Goal: Information Seeking & Learning: Learn about a topic

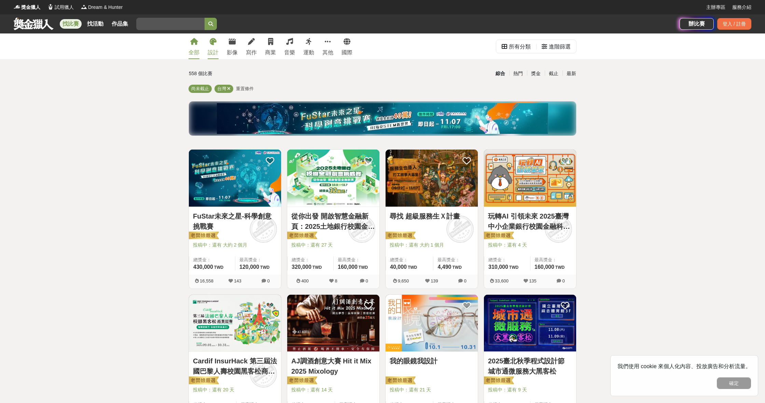
click at [216, 41] on icon at bounding box center [213, 41] width 7 height 7
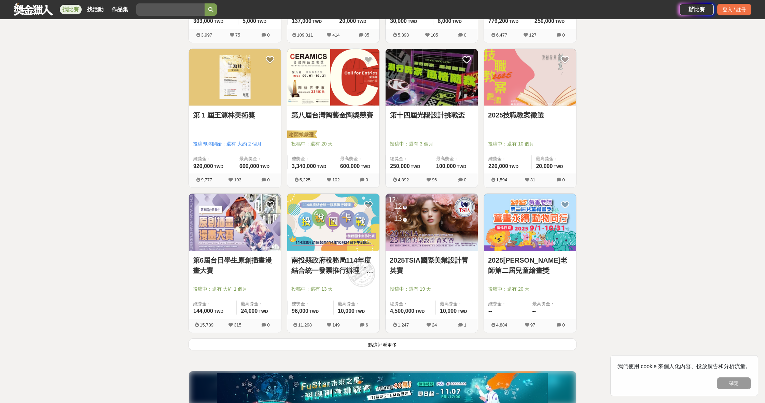
scroll to position [683, 0]
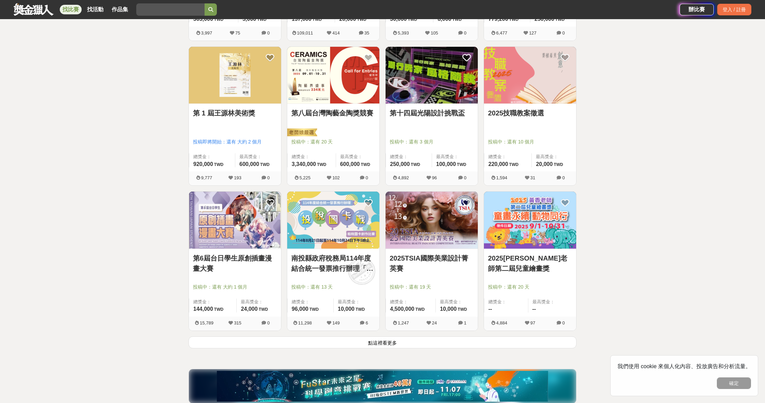
click at [343, 242] on img at bounding box center [333, 220] width 92 height 57
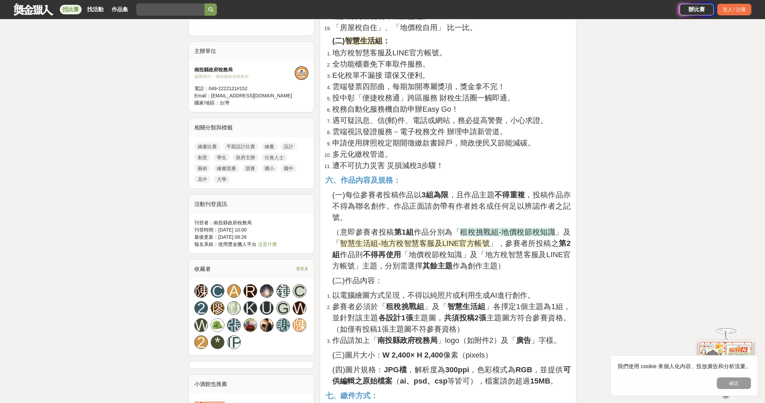
scroll to position [515, 0]
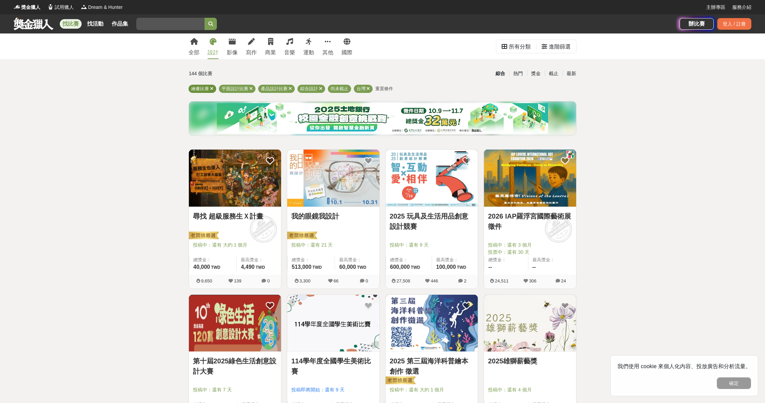
click at [203, 89] on span "繪畫比賽" at bounding box center [200, 88] width 18 height 5
click at [229, 46] on link "影像" at bounding box center [232, 46] width 11 height 26
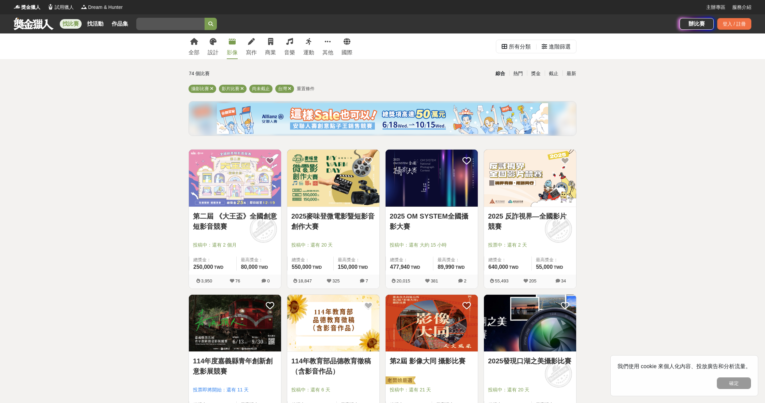
click at [408, 236] on div at bounding box center [434, 235] width 88 height 8
click at [412, 192] on img at bounding box center [432, 178] width 92 height 57
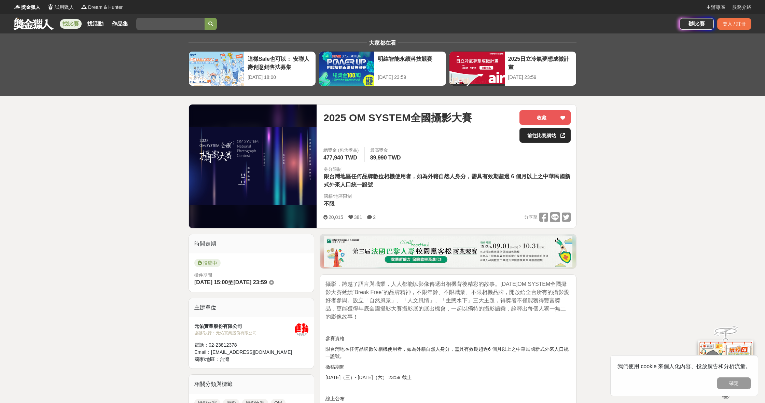
click at [546, 139] on link "前往比賽網站" at bounding box center [545, 135] width 51 height 15
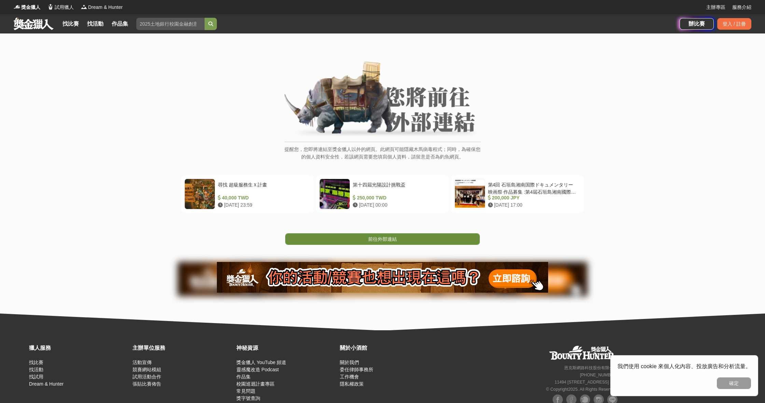
click at [384, 237] on span "前往外部連結" at bounding box center [382, 238] width 29 height 5
